Goal: Find specific page/section: Find specific page/section

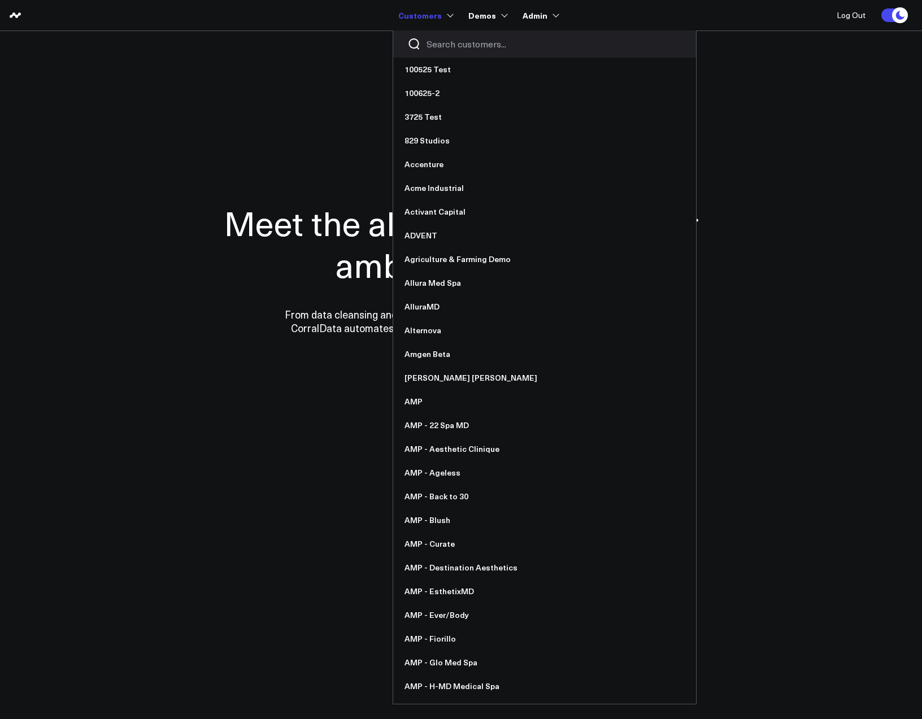
click at [443, 41] on input "Search customers input" at bounding box center [553, 44] width 255 height 12
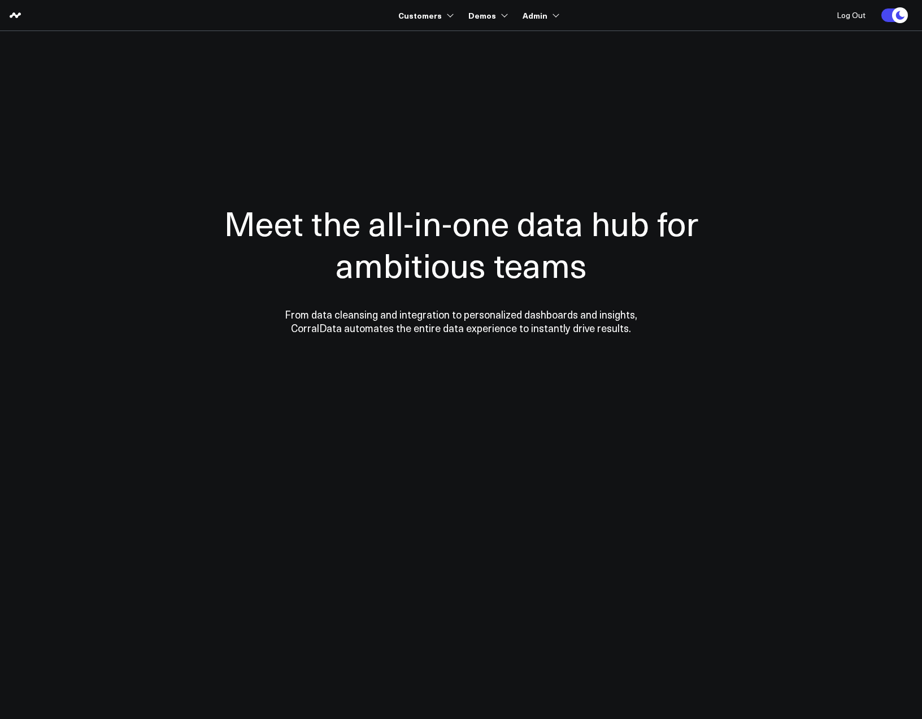
type input "nmb"
click at [426, 67] on link "nmbl" at bounding box center [460, 70] width 134 height 24
